Goal: Task Accomplishment & Management: Complete application form

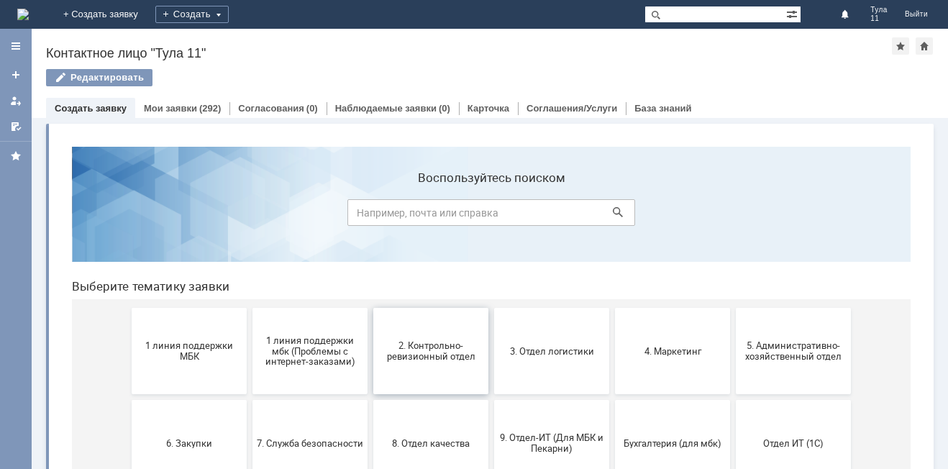
click at [449, 338] on button "2. Контрольно-ревизионный отдел" at bounding box center [430, 351] width 115 height 86
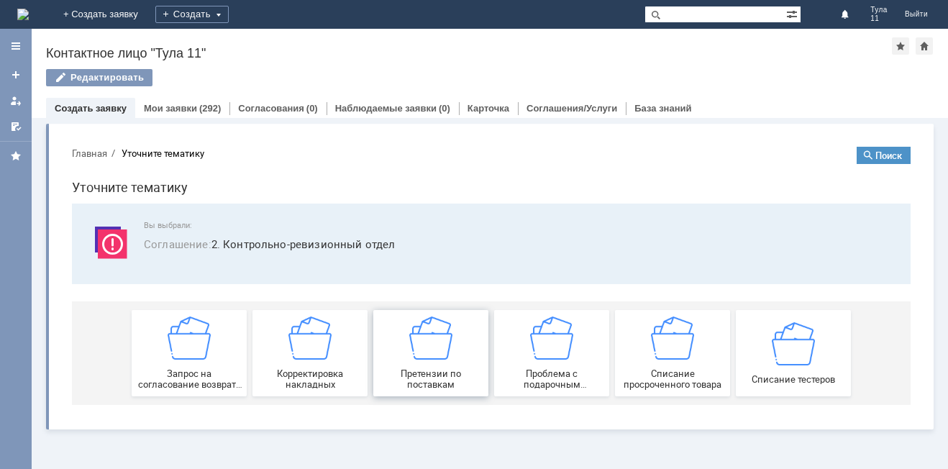
click at [436, 343] on img at bounding box center [430, 338] width 43 height 43
click at [189, 105] on link "Мои заявки" at bounding box center [170, 108] width 53 height 11
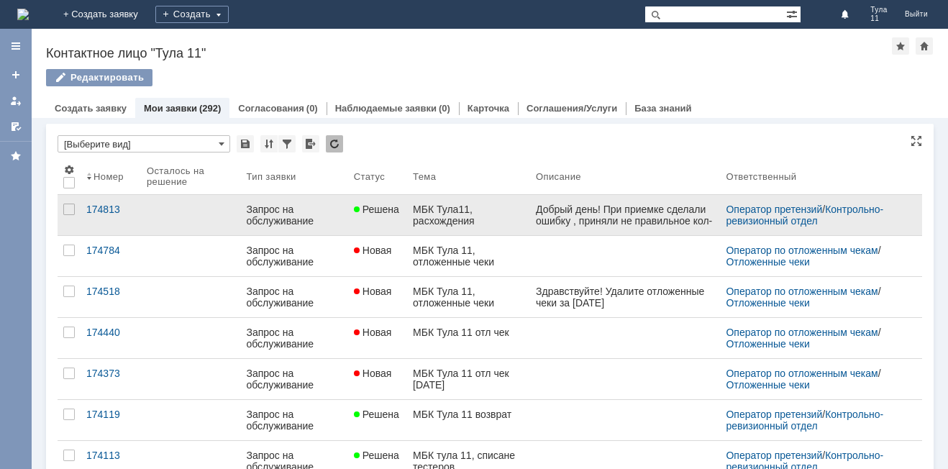
click at [493, 217] on div "МБК Тула11, расхождения" at bounding box center [469, 215] width 112 height 23
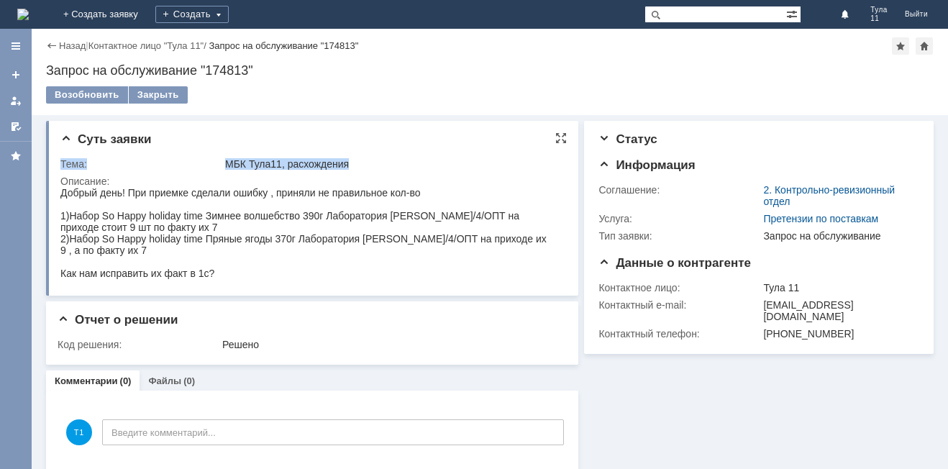
drag, startPoint x: 58, startPoint y: 191, endPoint x: 217, endPoint y: 284, distance: 183.2
click at [217, 284] on div "Суть заявки Тема: МБК Тула11, расхождения Описание:" at bounding box center [312, 208] width 532 height 175
click at [61, 195] on div "Добрый день! При приемке сделали ошибку , приняли не правильное кол-во" at bounding box center [305, 193] width 490 height 12
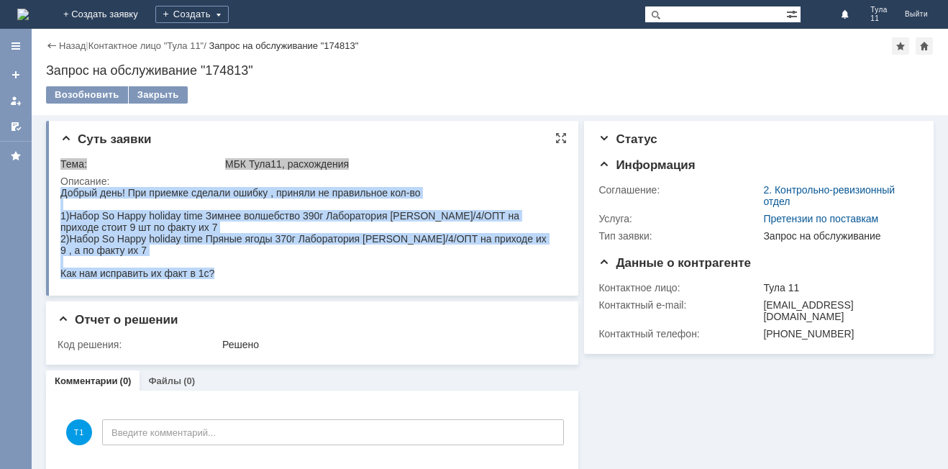
drag, startPoint x: 61, startPoint y: 195, endPoint x: 248, endPoint y: 277, distance: 203.6
click at [248, 277] on body "Добрый день! При приемке сделали ошибку , приняли не правильное кол-во 1)Набор …" at bounding box center [305, 233] width 490 height 92
copy body "Добрый день! При приемке сделали ошибку , приняли не правильное кол-во 1)Набор …"
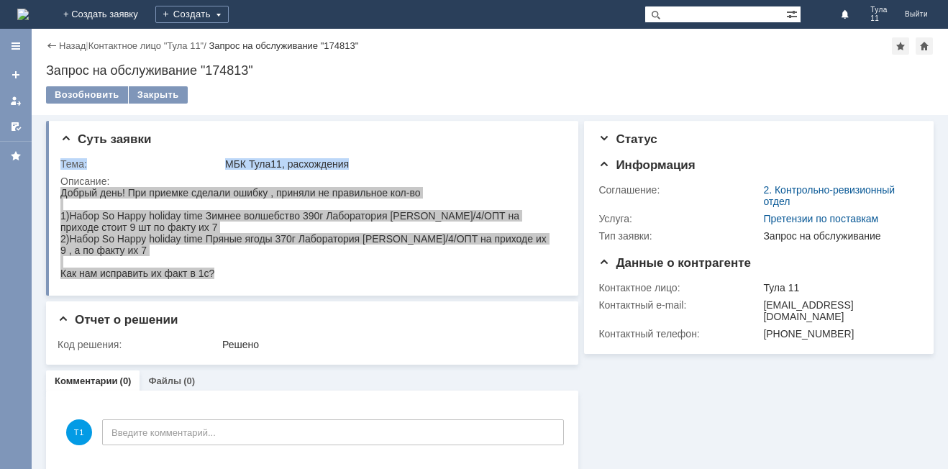
click at [29, 11] on img at bounding box center [23, 15] width 12 height 12
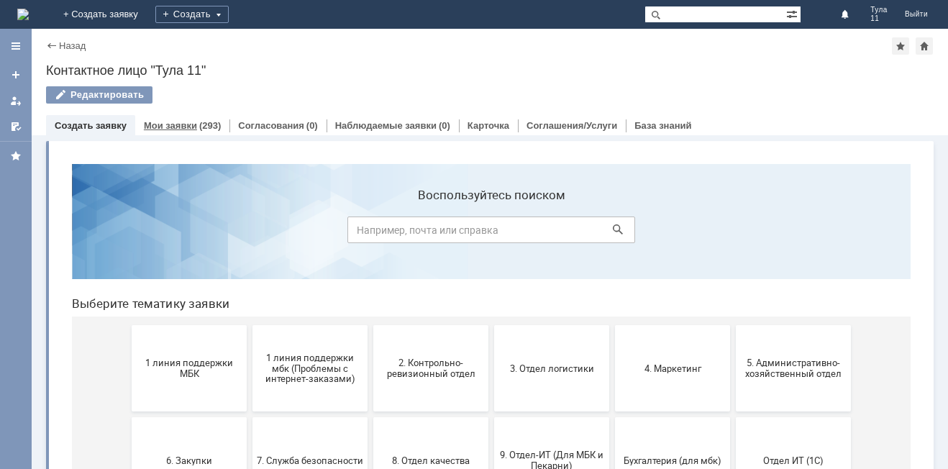
click at [166, 130] on link "Мои заявки" at bounding box center [170, 125] width 53 height 11
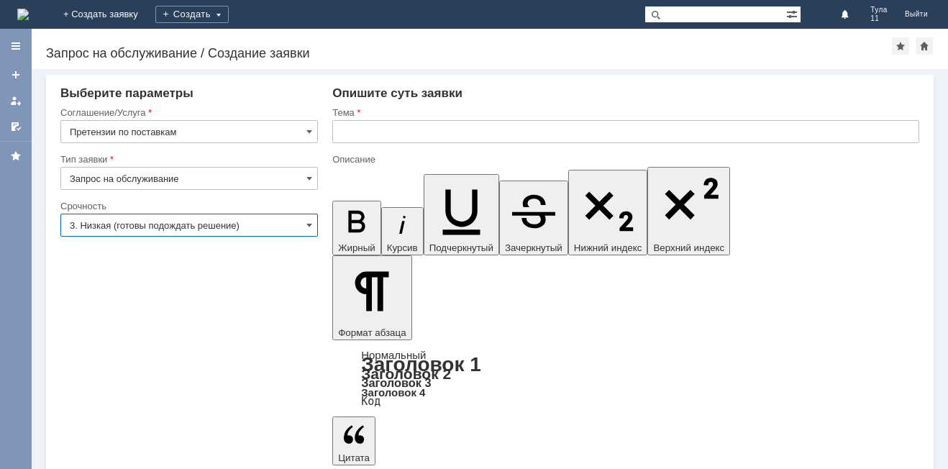
click at [360, 143] on div at bounding box center [625, 148] width 587 height 10
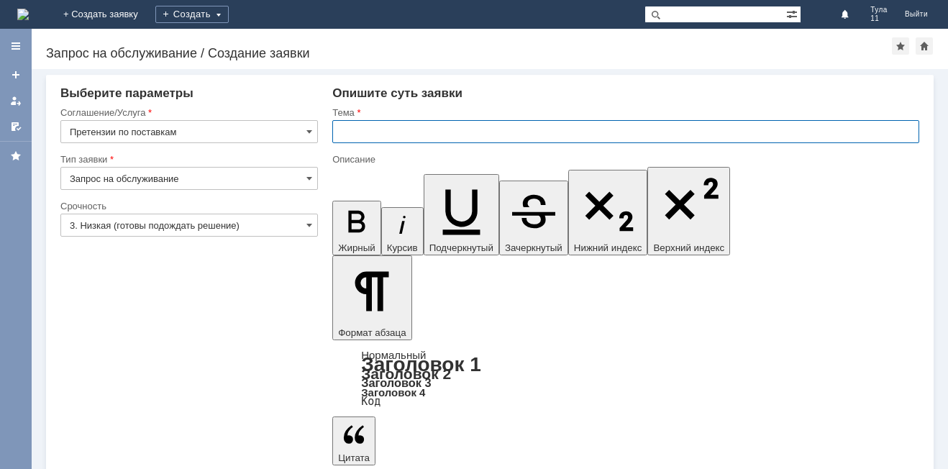
click at [367, 134] on input "text" at bounding box center [625, 131] width 587 height 23
type input "Т"
type input "МБК Тула 11 расхождения"
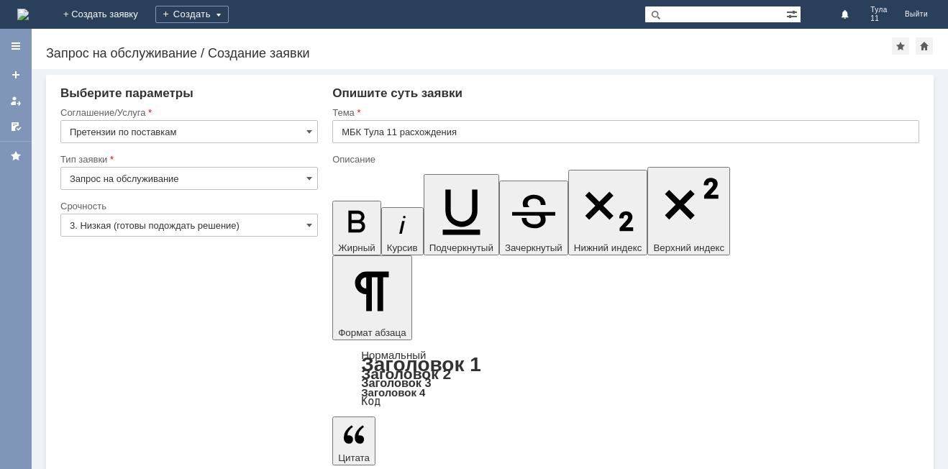
drag, startPoint x: 348, startPoint y: 3856, endPoint x: 892, endPoint y: 3874, distance: 543.6
click at [194, 232] on input "3. Низкая (готовы подождать решение)" at bounding box center [189, 225] width 258 height 23
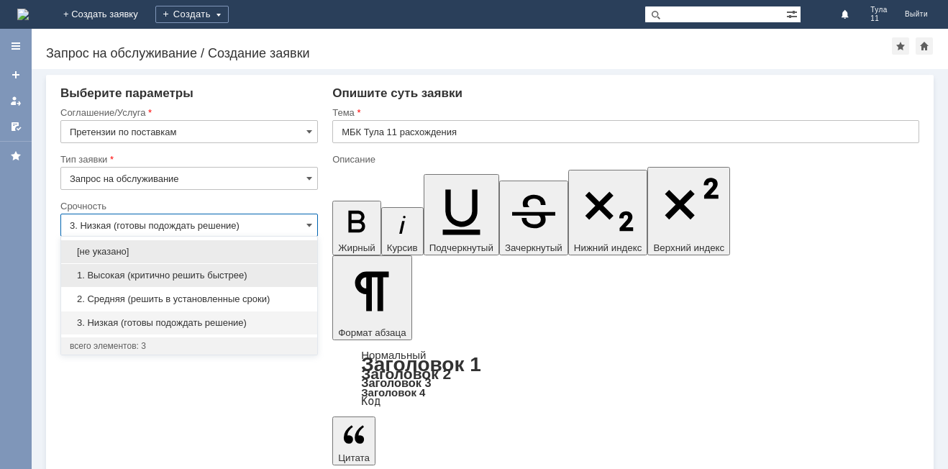
click at [182, 280] on span "1. Высокая (критично решить быстрее)" at bounding box center [189, 276] width 239 height 12
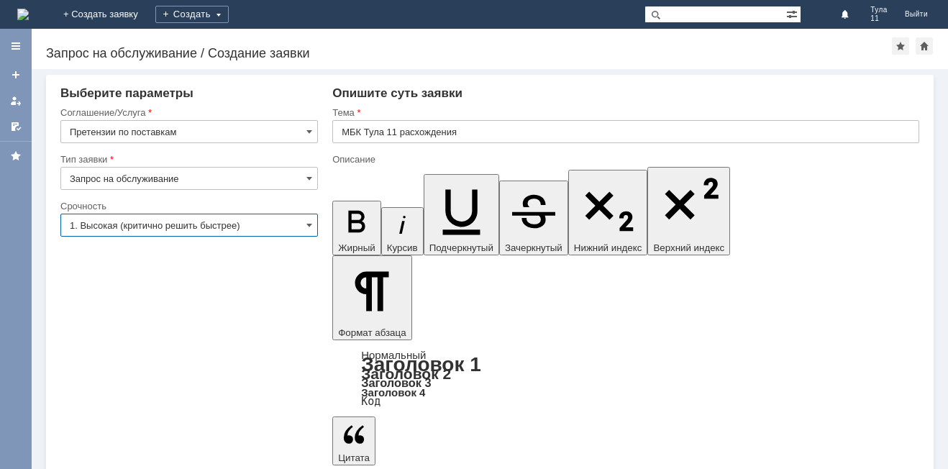
type input "1. Высокая (критично решить быстрее)"
